Goal: Information Seeking & Learning: Learn about a topic

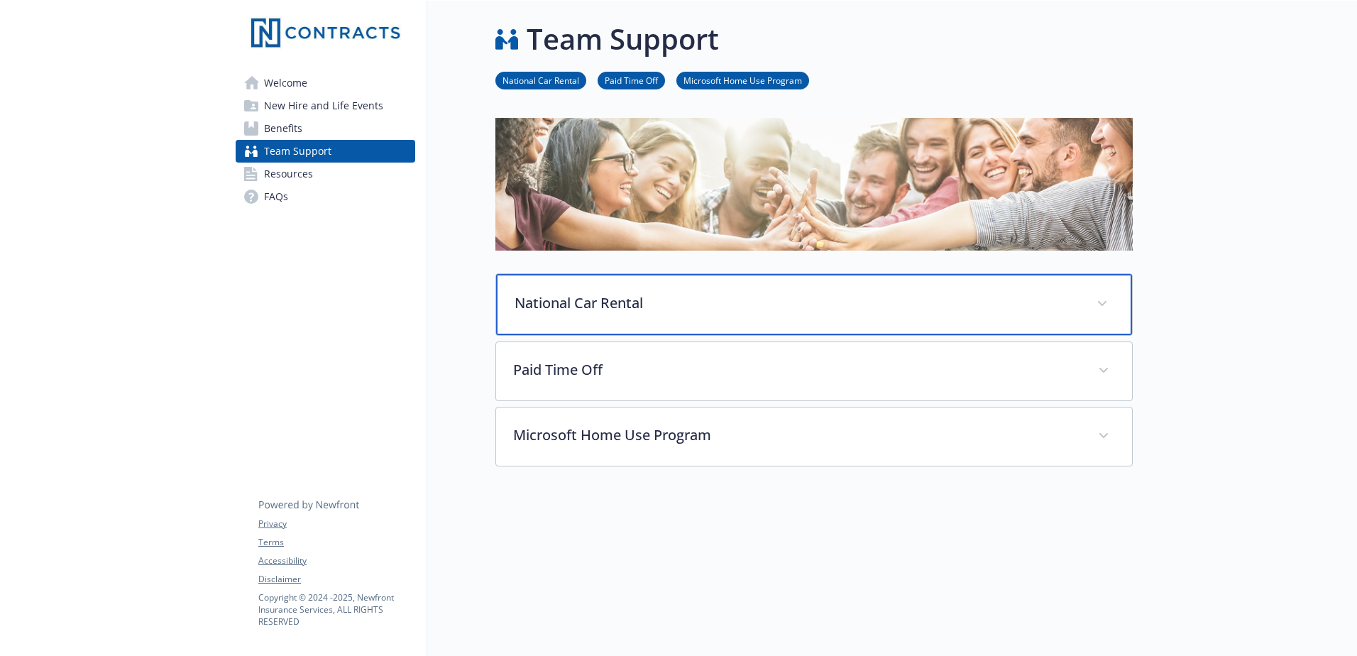
click at [605, 309] on p "National Car Rental" at bounding box center [796, 302] width 565 height 21
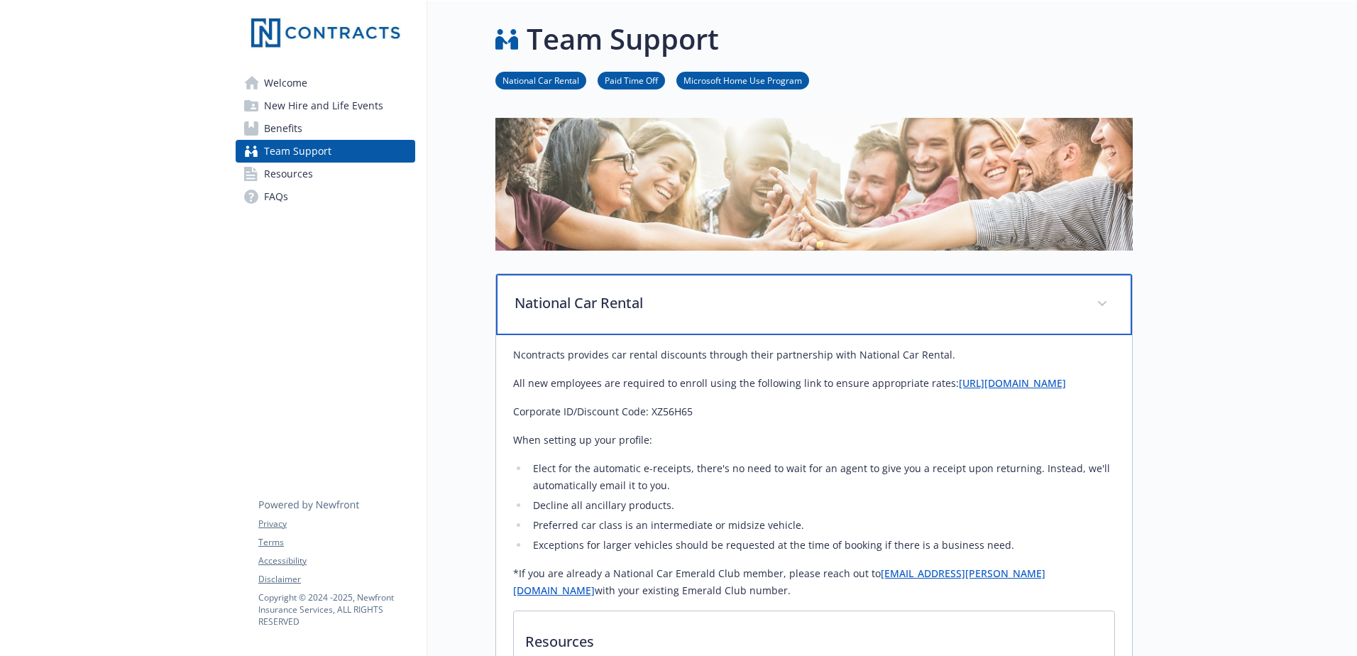
click at [605, 309] on p "National Car Rental" at bounding box center [796, 302] width 565 height 21
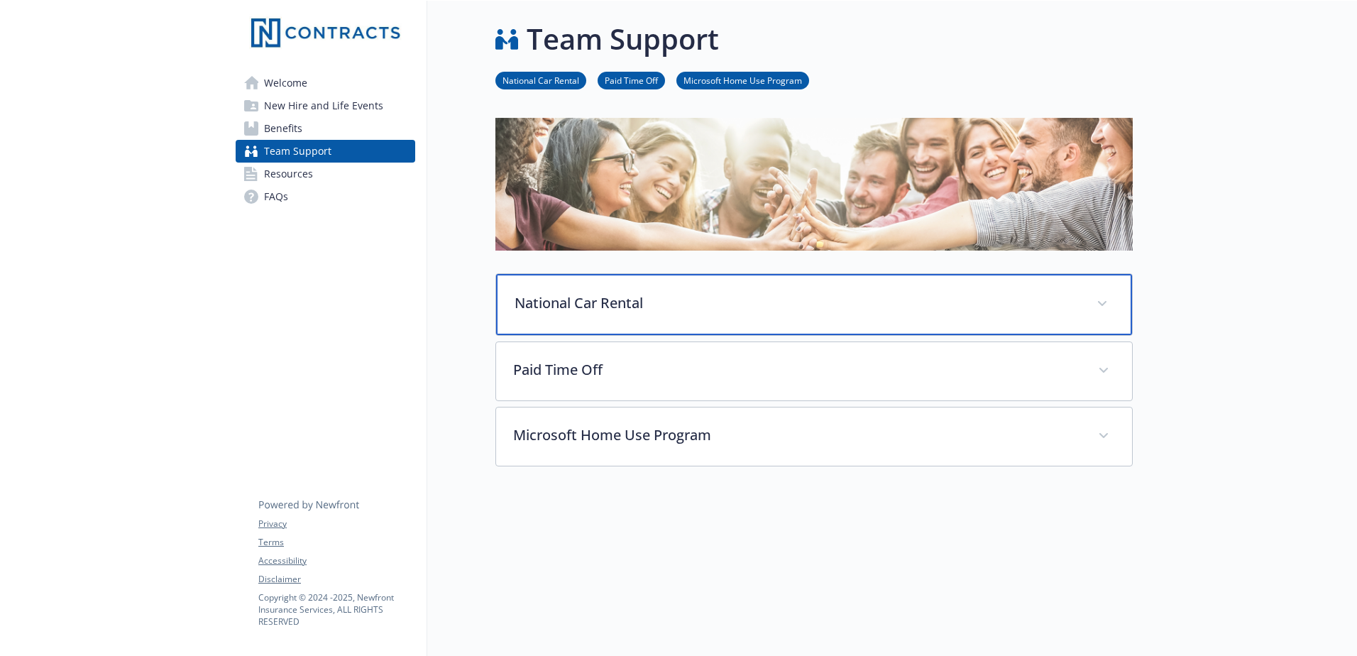
click at [605, 309] on p "National Car Rental" at bounding box center [796, 302] width 565 height 21
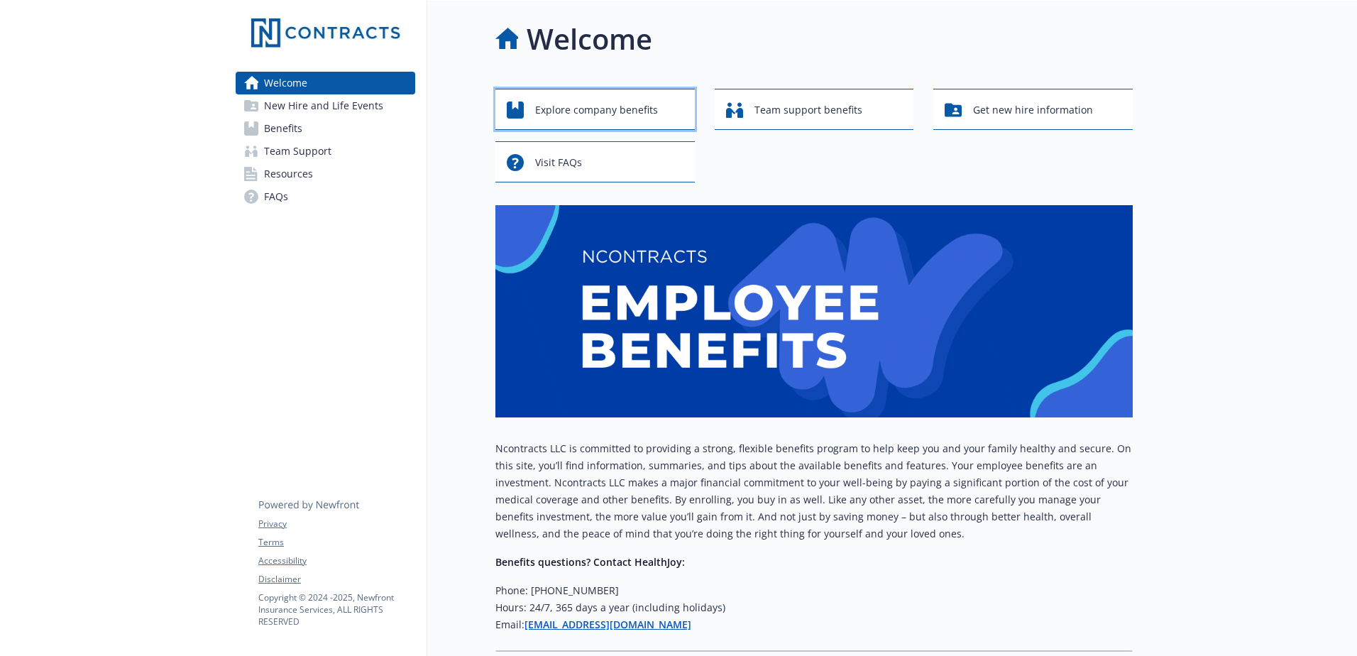
click at [639, 114] on span "Explore company benefits" at bounding box center [596, 109] width 123 height 27
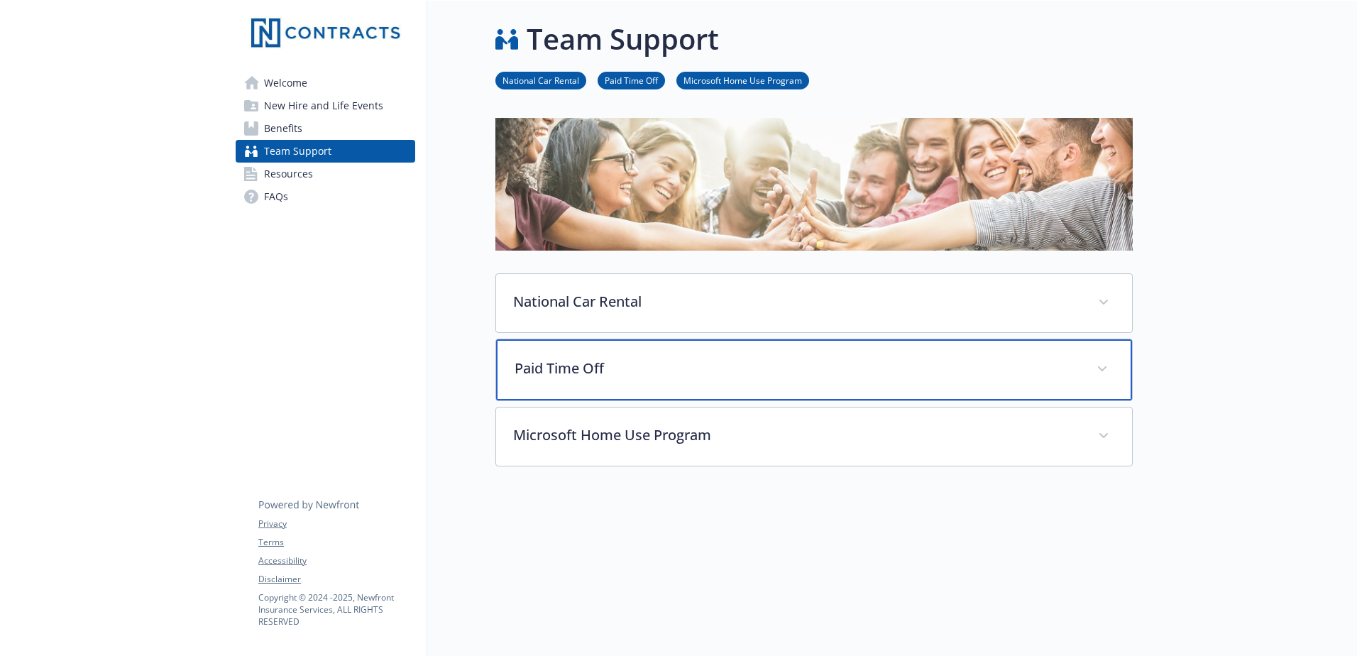
click at [588, 355] on div "Paid Time Off" at bounding box center [814, 369] width 636 height 61
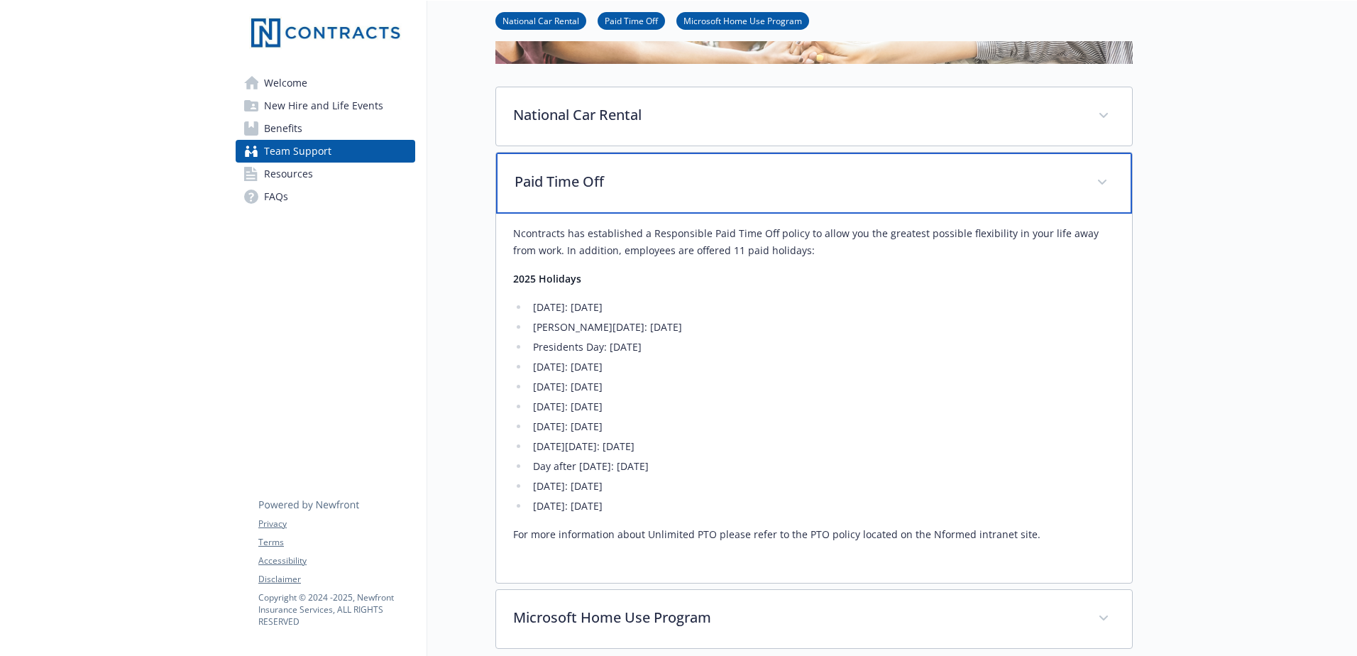
scroll to position [213, 0]
